Goal: Information Seeking & Learning: Learn about a topic

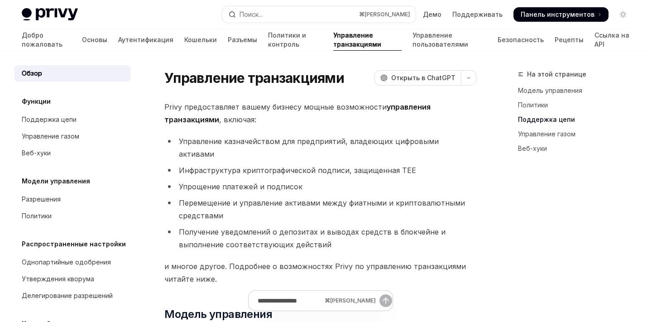
scroll to position [549, 0]
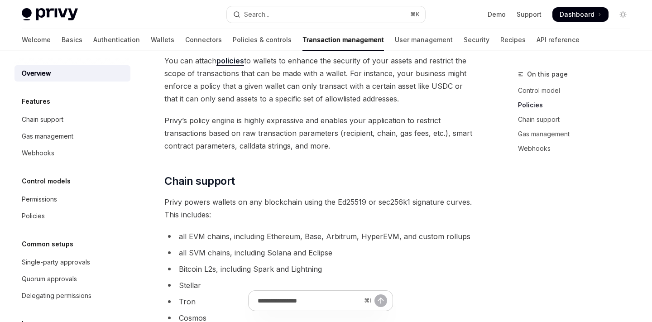
scroll to position [398, 0]
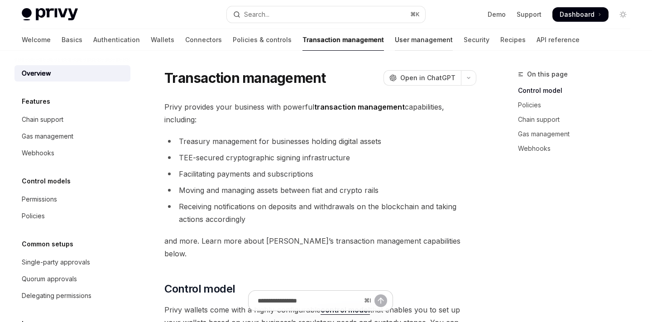
click at [395, 43] on link "User management" at bounding box center [424, 40] width 58 height 22
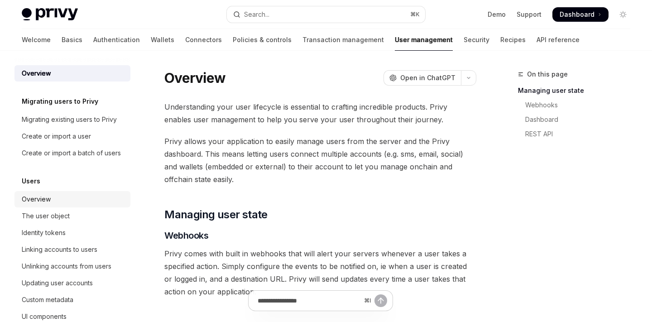
click at [35, 203] on div "Overview" at bounding box center [36, 199] width 29 height 11
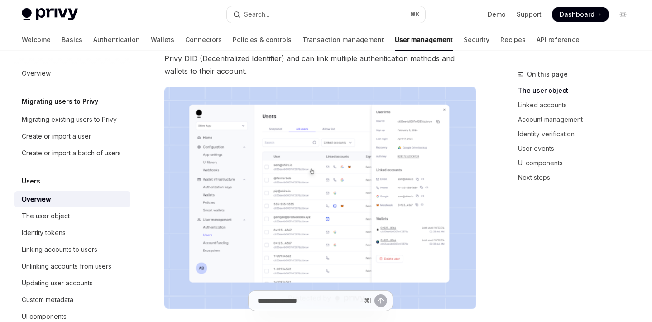
scroll to position [88, 0]
click at [212, 183] on img at bounding box center [320, 197] width 312 height 223
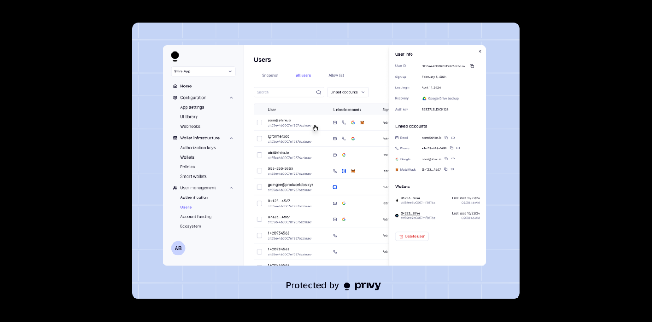
click at [529, 233] on div at bounding box center [326, 161] width 652 height 322
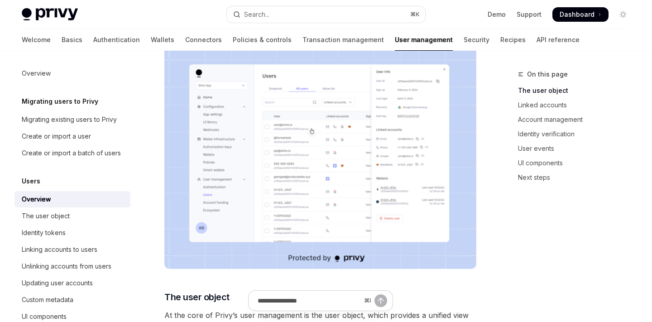
scroll to position [141, 0]
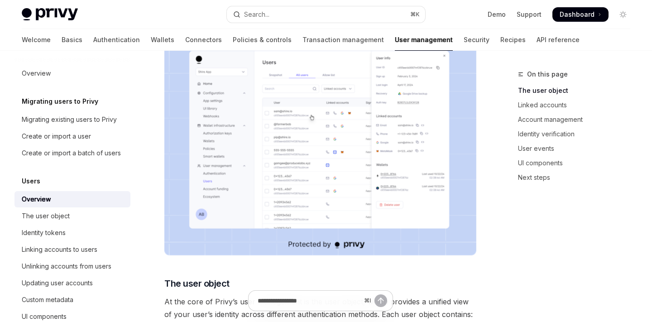
click at [369, 202] on img at bounding box center [320, 144] width 312 height 223
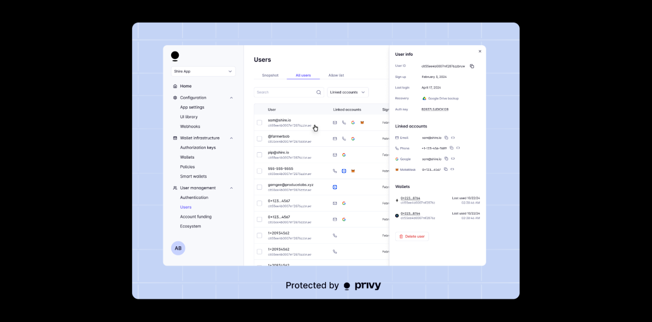
click at [572, 63] on div at bounding box center [326, 161] width 652 height 322
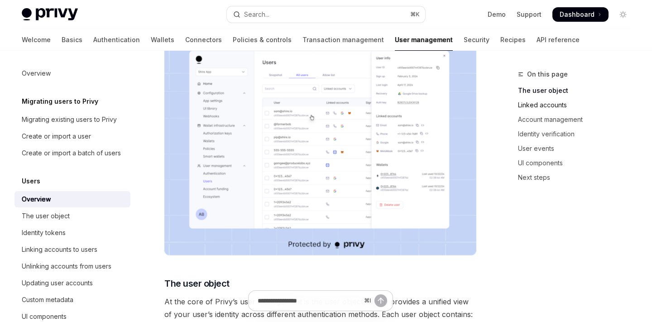
click at [527, 101] on link "Linked accounts" at bounding box center [578, 105] width 120 height 14
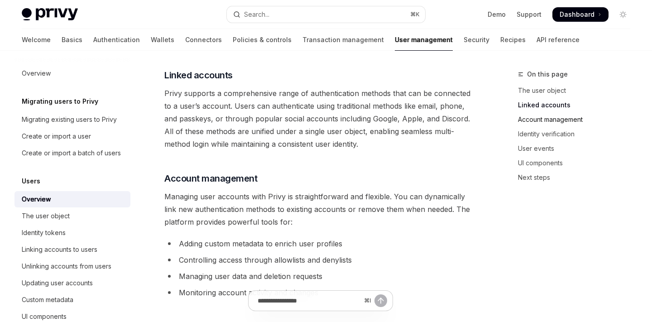
click at [528, 119] on link "Account management" at bounding box center [578, 119] width 120 height 14
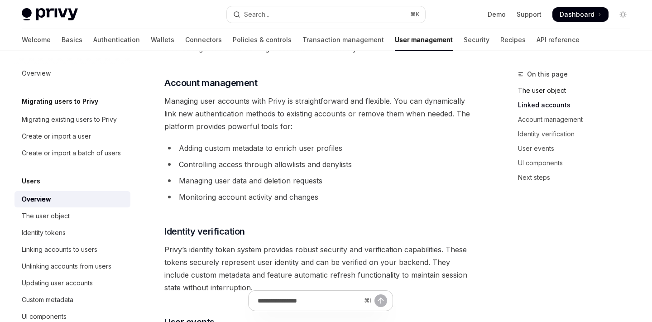
scroll to position [589, 0]
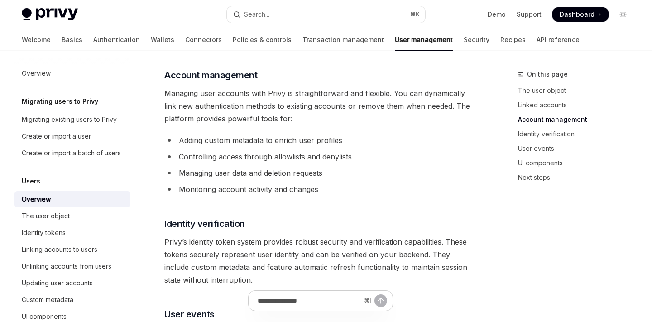
click at [530, 77] on span "On this page" at bounding box center [547, 74] width 41 height 11
click at [533, 72] on span "On this page" at bounding box center [547, 74] width 41 height 11
click at [537, 44] on link "API reference" at bounding box center [558, 40] width 43 height 22
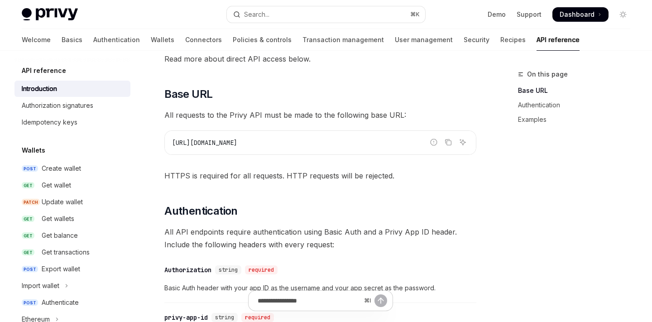
scroll to position [128, 0]
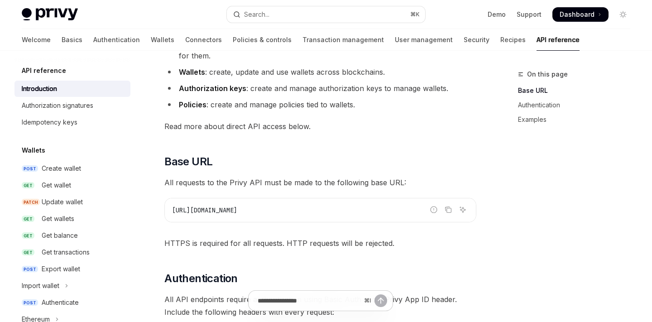
click at [67, 70] on div "API reference" at bounding box center [72, 70] width 116 height 11
click at [67, 110] on div "Authorization signatures" at bounding box center [58, 105] width 72 height 11
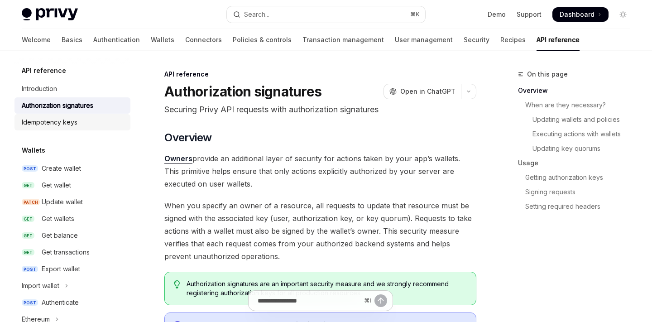
click at [57, 127] on div "Idempotency keys" at bounding box center [50, 122] width 56 height 11
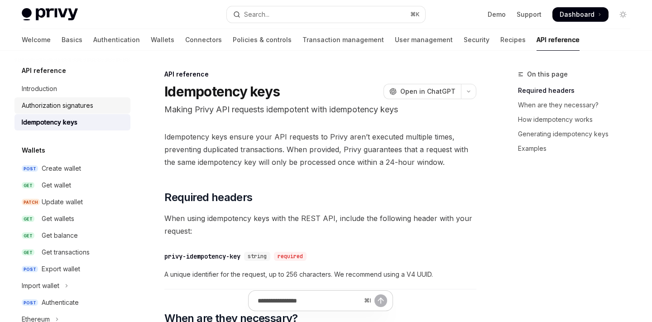
click at [57, 111] on link "Authorization signatures" at bounding box center [72, 105] width 116 height 16
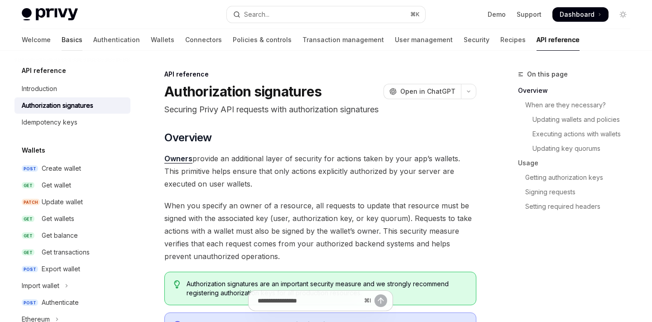
click at [62, 38] on link "Basics" at bounding box center [72, 40] width 21 height 22
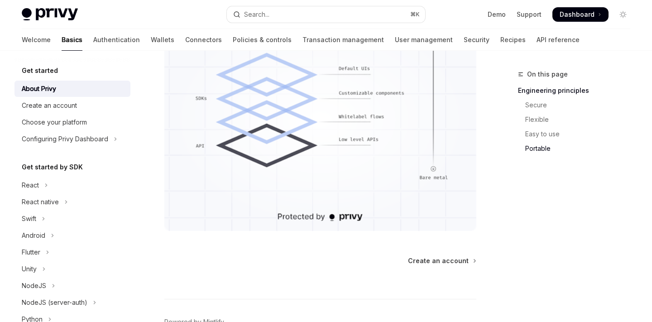
scroll to position [872, 0]
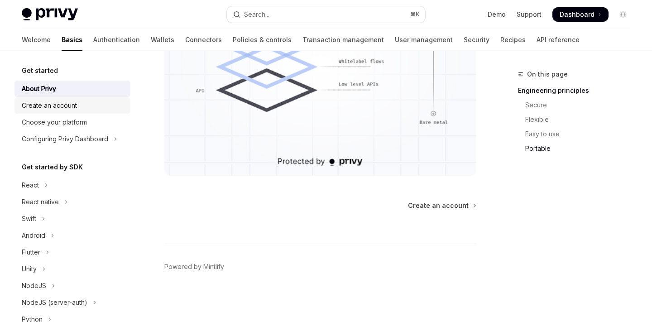
click at [39, 106] on div "Create an account" at bounding box center [49, 105] width 55 height 11
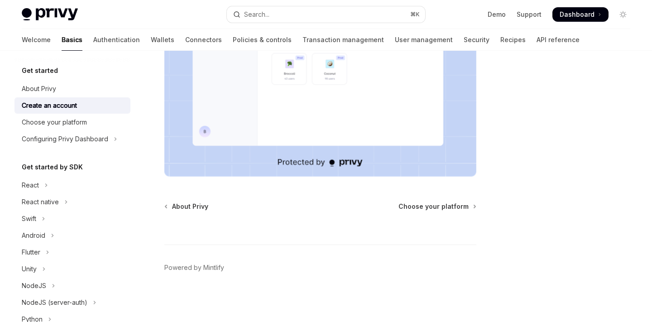
scroll to position [243, 0]
click at [47, 121] on div "Choose your platform" at bounding box center [54, 122] width 65 height 11
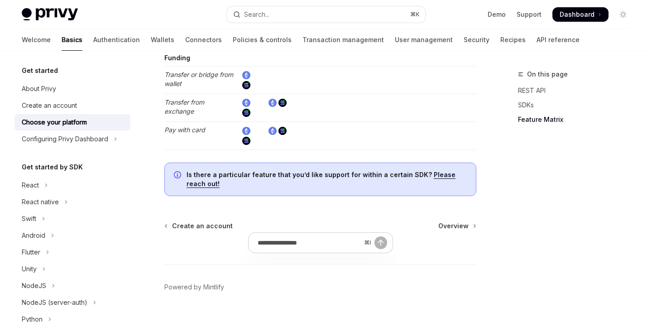
scroll to position [1824, 0]
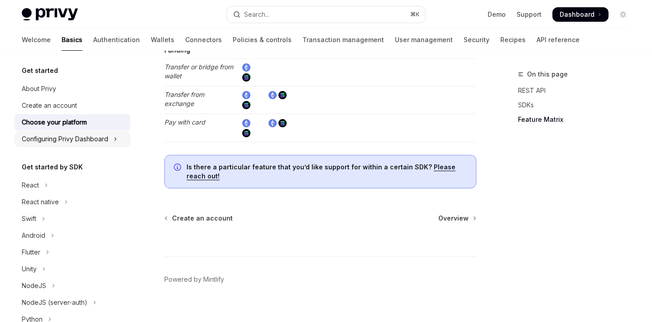
click at [49, 142] on div "Configuring Privy Dashboard" at bounding box center [65, 139] width 87 height 11
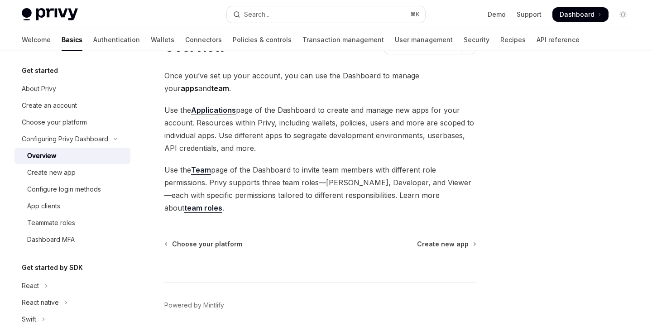
scroll to position [43, 0]
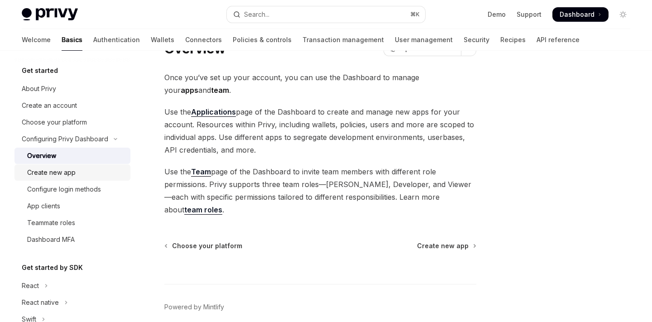
click at [80, 178] on div "Create new app" at bounding box center [76, 172] width 98 height 11
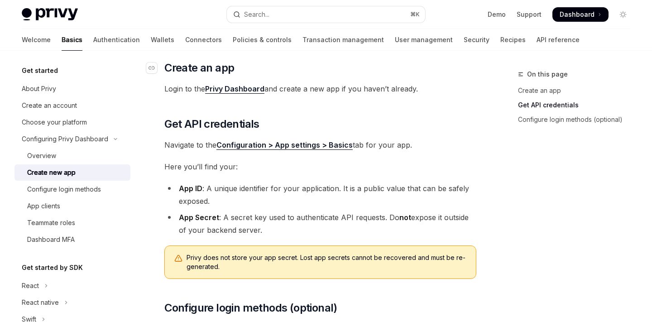
scroll to position [341, 0]
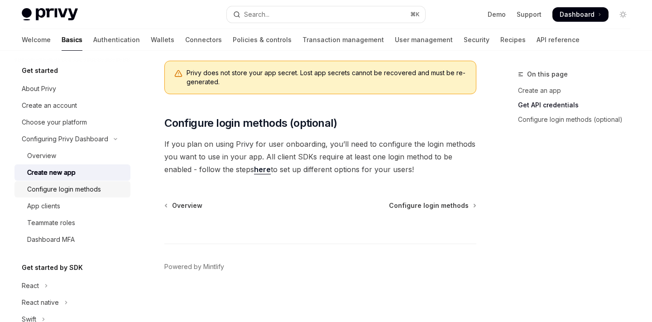
click at [31, 185] on div "Configure login methods" at bounding box center [64, 189] width 74 height 11
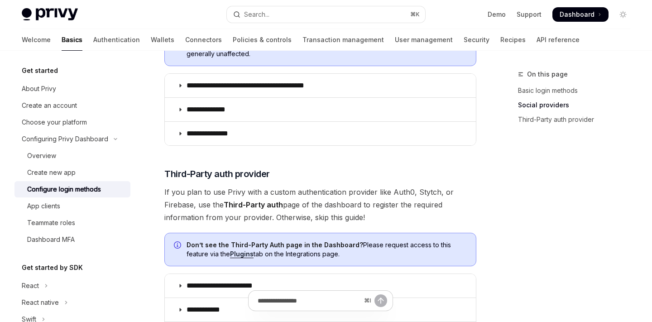
scroll to position [558, 0]
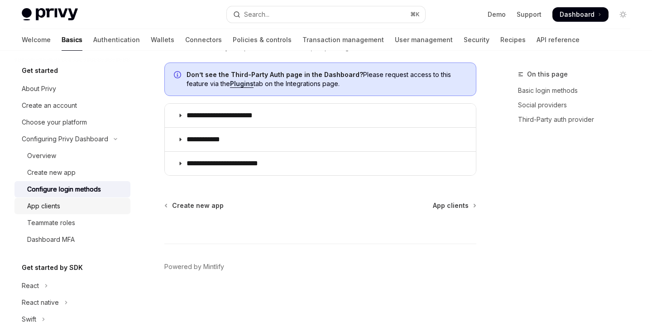
click at [67, 210] on div "App clients" at bounding box center [76, 206] width 98 height 11
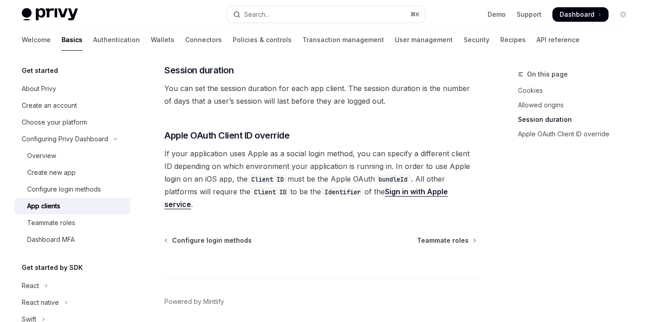
scroll to position [427, 0]
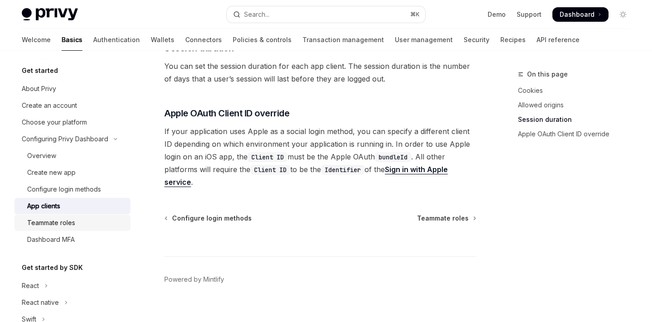
click at [51, 227] on div "Teammate roles" at bounding box center [51, 222] width 48 height 11
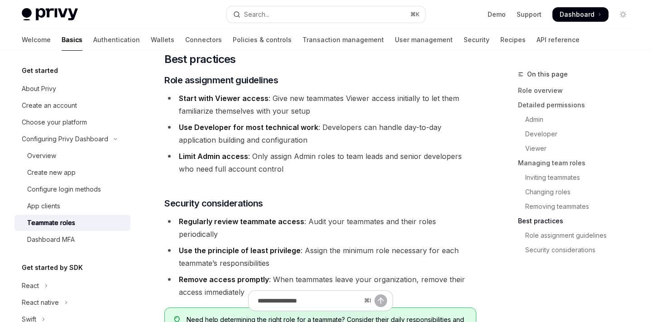
scroll to position [1709, 0]
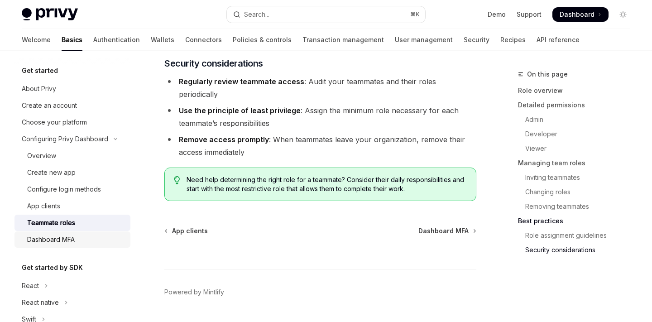
click at [72, 241] on div "Dashboard MFA" at bounding box center [51, 239] width 48 height 11
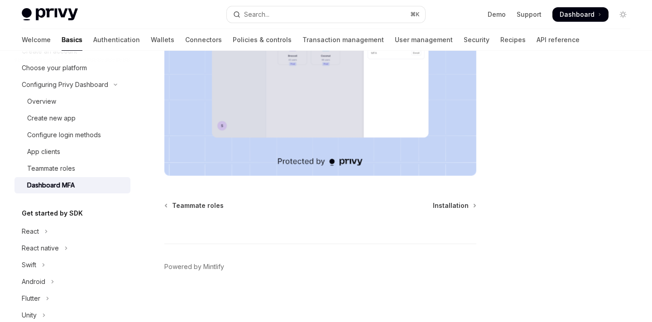
scroll to position [55, 0]
click at [33, 236] on button "React" at bounding box center [72, 230] width 116 height 16
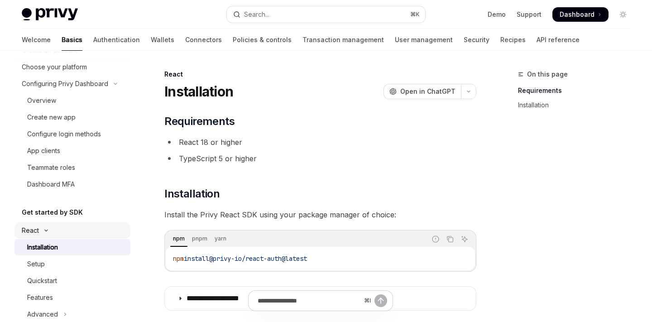
click at [42, 235] on button "React" at bounding box center [72, 230] width 116 height 16
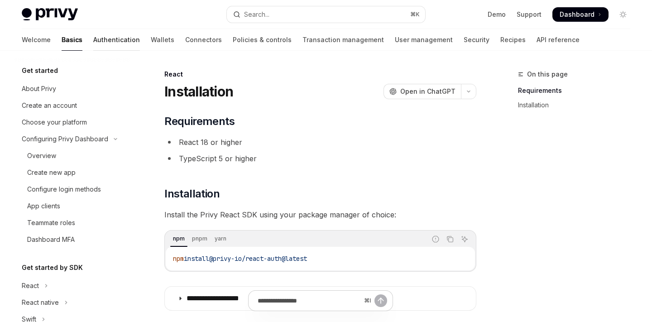
click at [93, 43] on link "Authentication" at bounding box center [116, 40] width 47 height 22
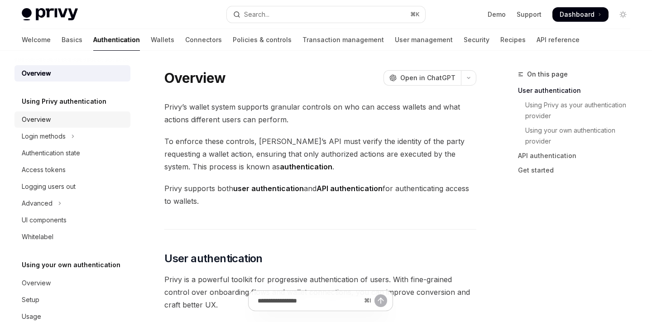
click at [66, 124] on div "Overview" at bounding box center [73, 119] width 103 height 11
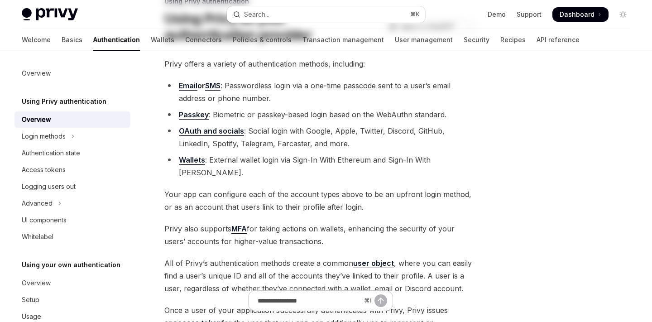
scroll to position [227, 0]
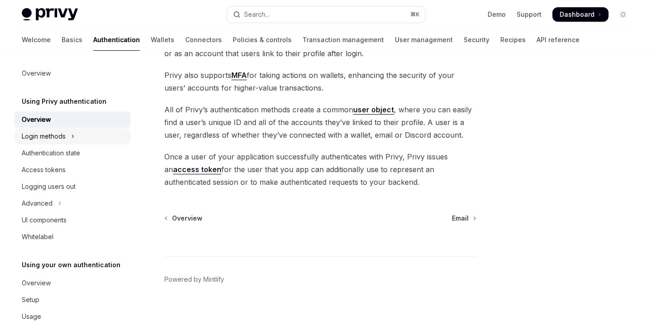
click at [74, 137] on icon "Toggle Login methods section" at bounding box center [73, 136] width 4 height 11
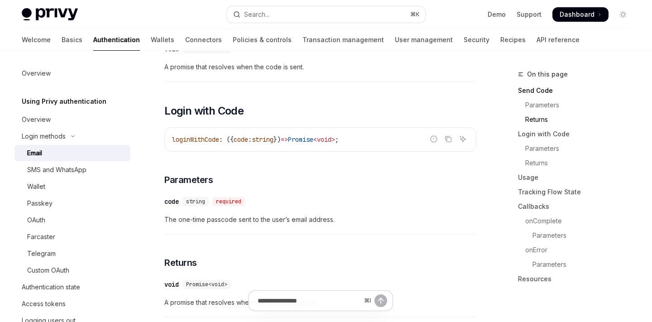
scroll to position [531, 0]
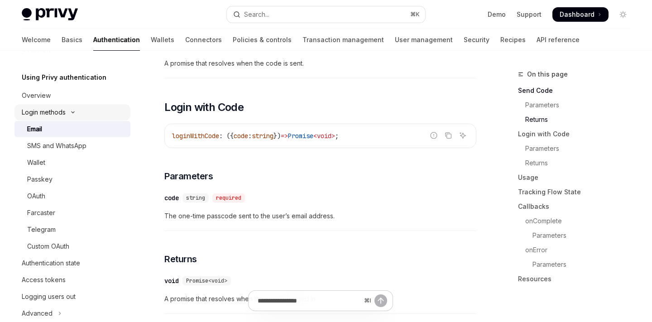
click at [37, 111] on div "Login methods" at bounding box center [44, 112] width 44 height 11
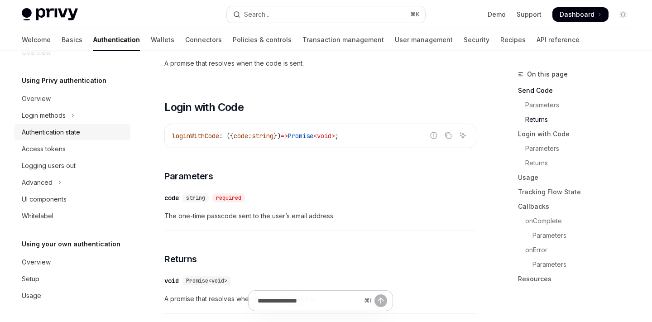
click at [47, 129] on div "Authentication state" at bounding box center [51, 132] width 58 height 11
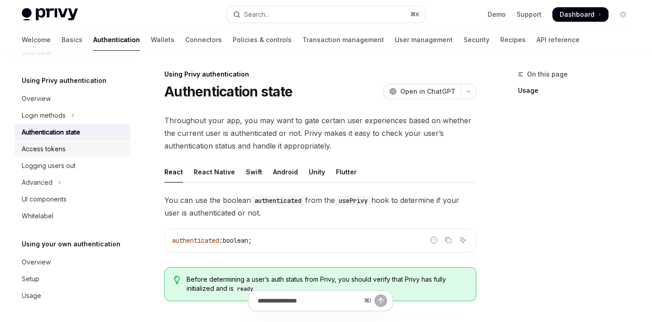
click at [48, 142] on link "Access tokens" at bounding box center [72, 149] width 116 height 16
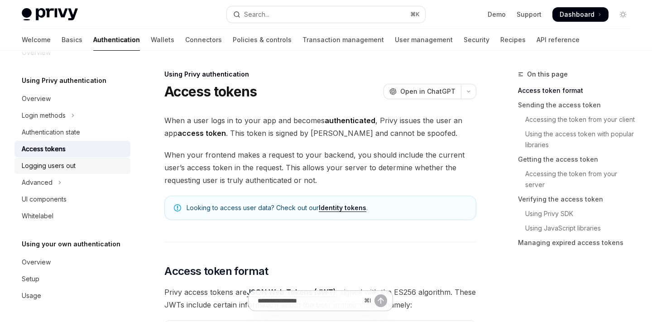
click at [50, 165] on div "Logging users out" at bounding box center [49, 165] width 54 height 11
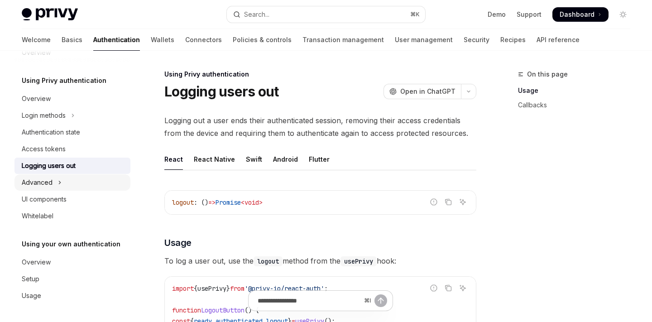
click at [54, 186] on button "Advanced" at bounding box center [72, 182] width 116 height 16
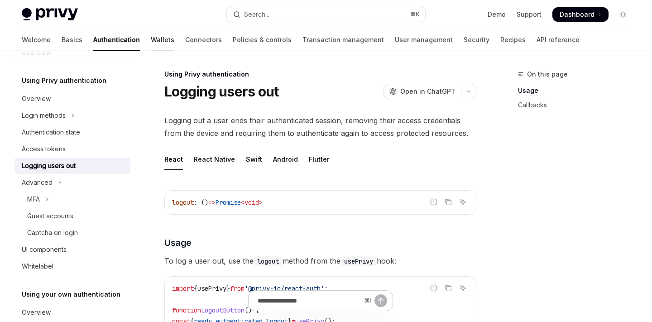
click at [151, 38] on link "Wallets" at bounding box center [163, 40] width 24 height 22
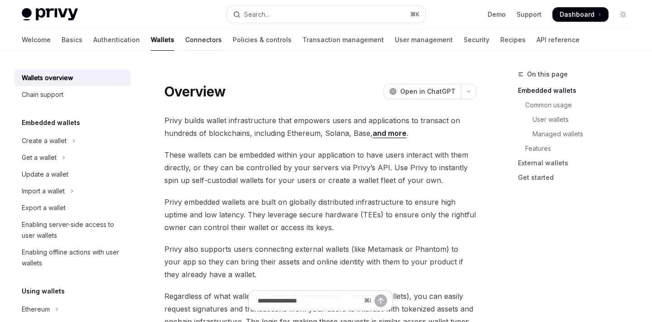
click at [185, 41] on link "Connectors" at bounding box center [203, 40] width 37 height 22
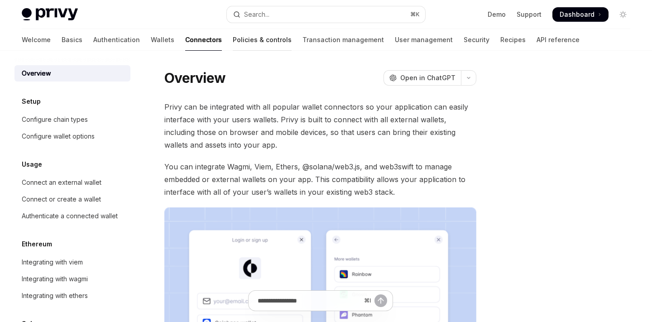
click at [233, 43] on link "Policies & controls" at bounding box center [262, 40] width 59 height 22
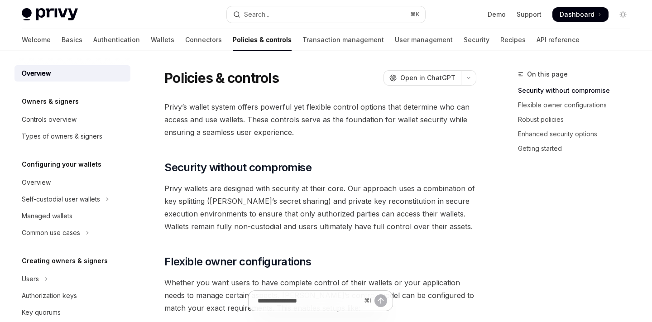
click at [72, 104] on h5 "Owners & signers" at bounding box center [50, 101] width 57 height 11
click at [63, 116] on div "Controls overview" at bounding box center [49, 119] width 55 height 11
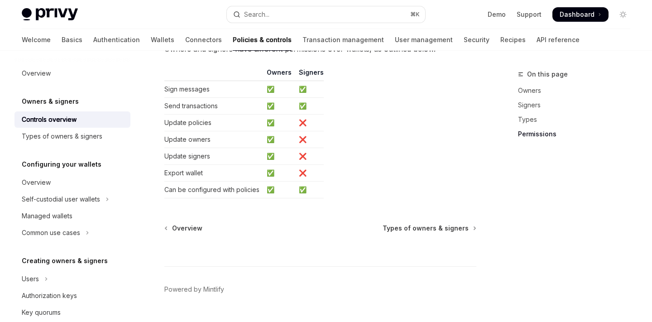
scroll to position [827, 0]
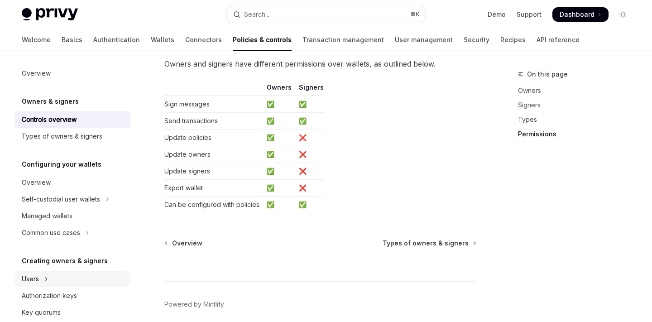
click at [43, 280] on button "Users" at bounding box center [72, 279] width 116 height 16
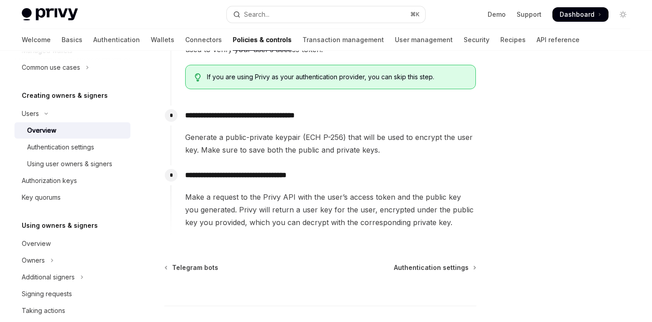
scroll to position [173, 0]
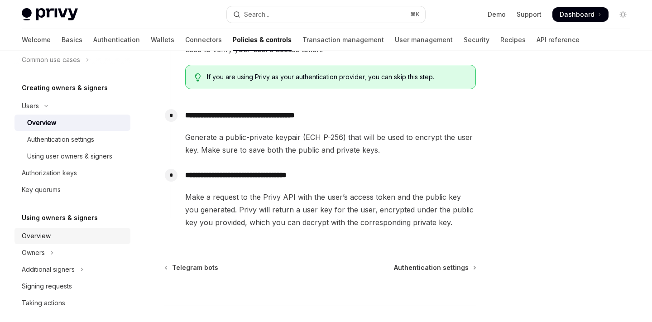
click at [43, 233] on div "Overview" at bounding box center [36, 236] width 29 height 11
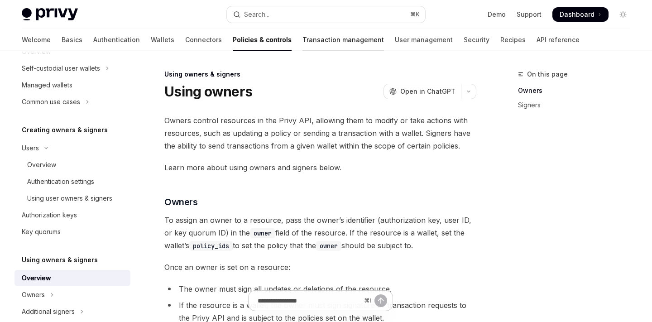
click at [304, 34] on link "Transaction management" at bounding box center [344, 40] width 82 height 22
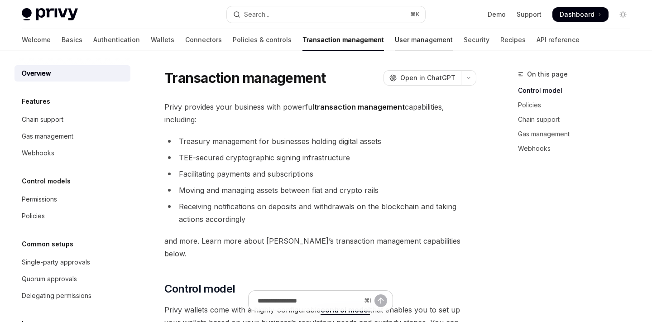
click at [395, 46] on link "User management" at bounding box center [424, 40] width 58 height 22
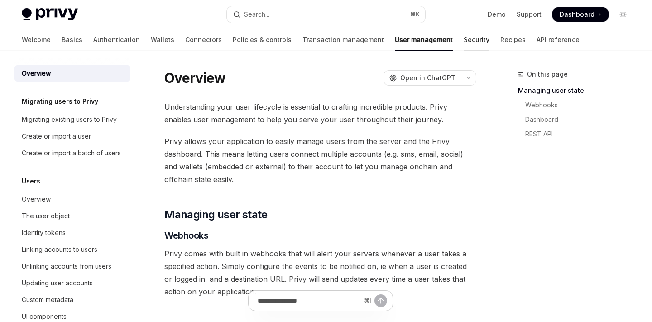
click at [464, 37] on link "Security" at bounding box center [477, 40] width 26 height 22
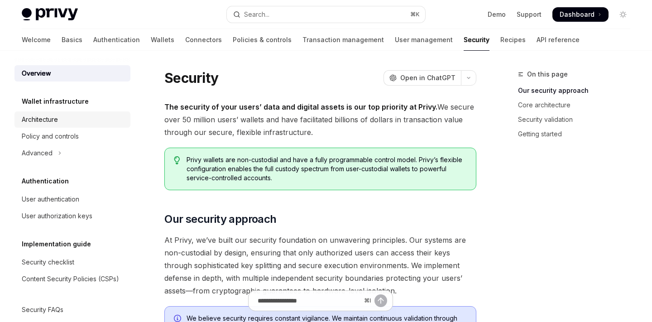
click at [70, 118] on div "Architecture" at bounding box center [73, 119] width 103 height 11
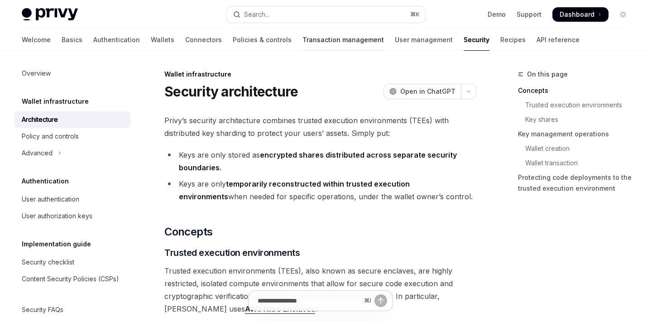
click at [303, 38] on link "Transaction management" at bounding box center [344, 40] width 82 height 22
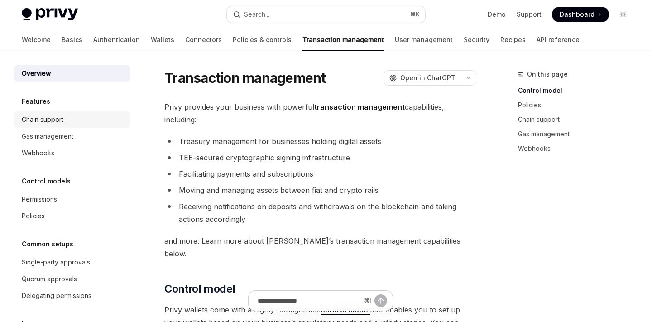
click at [53, 117] on div "Chain support" at bounding box center [43, 119] width 42 height 11
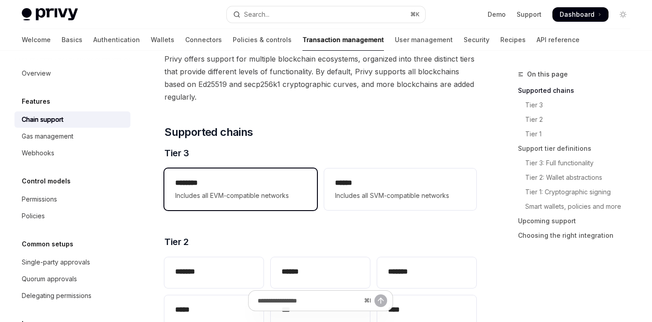
scroll to position [11, 0]
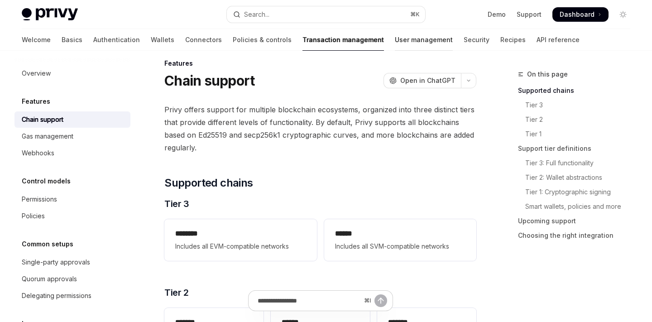
click at [395, 40] on link "User management" at bounding box center [424, 40] width 58 height 22
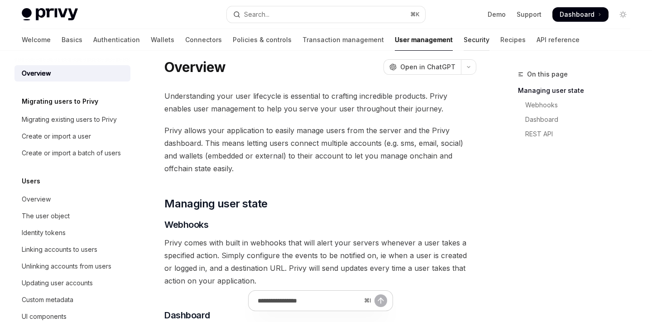
click at [464, 38] on link "Security" at bounding box center [477, 40] width 26 height 22
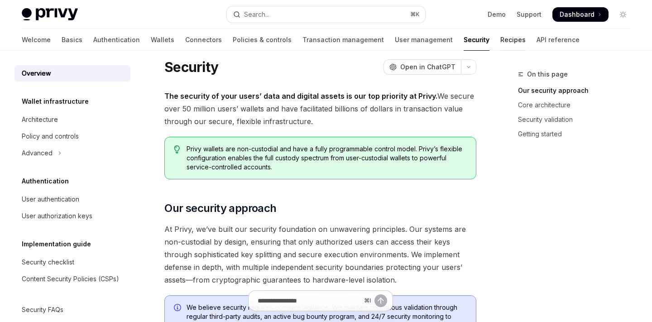
click at [501, 43] on link "Recipes" at bounding box center [513, 40] width 25 height 22
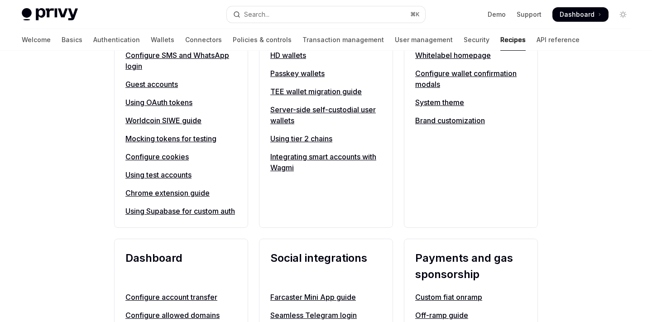
scroll to position [413, 0]
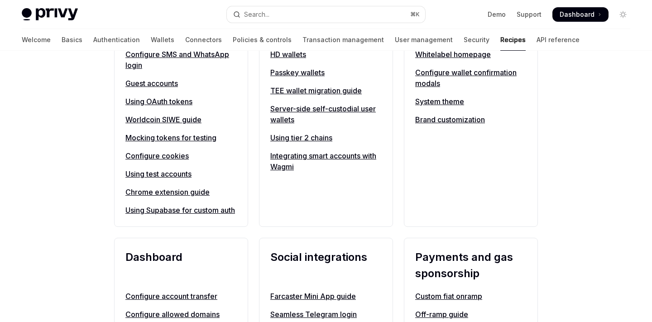
click at [427, 99] on link "System theme" at bounding box center [470, 101] width 111 height 11
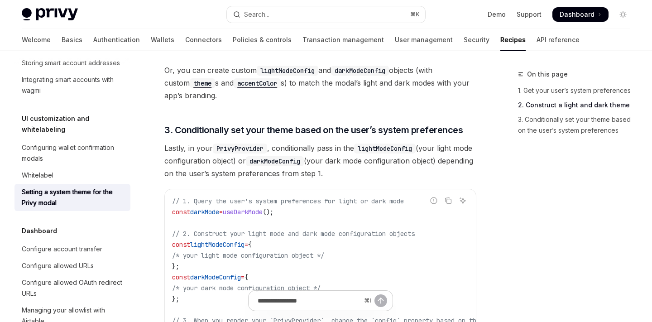
scroll to position [734, 0]
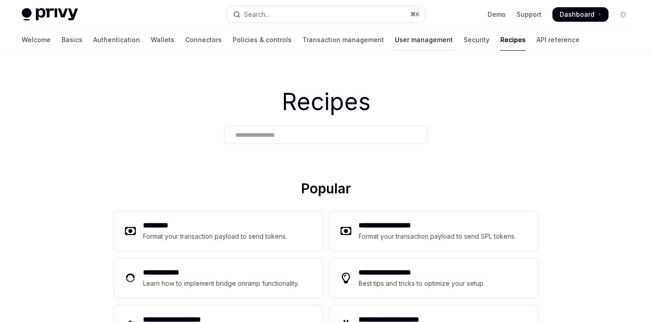
click at [395, 43] on link "User management" at bounding box center [424, 40] width 58 height 22
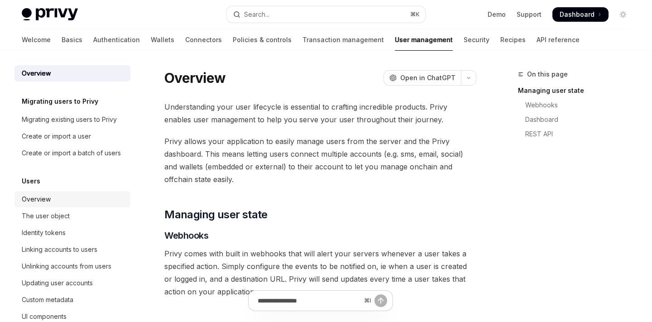
click at [28, 201] on div "Overview" at bounding box center [36, 199] width 29 height 11
type textarea "*"
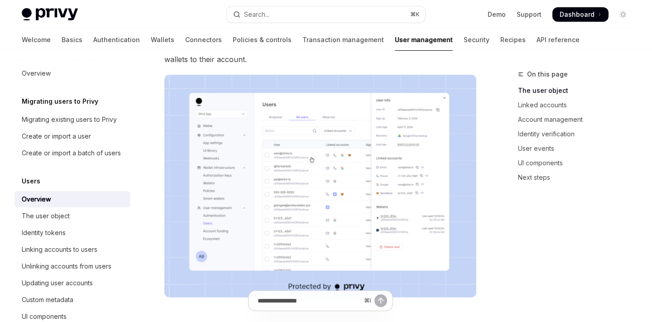
scroll to position [101, 0]
